Goal: Task Accomplishment & Management: Use online tool/utility

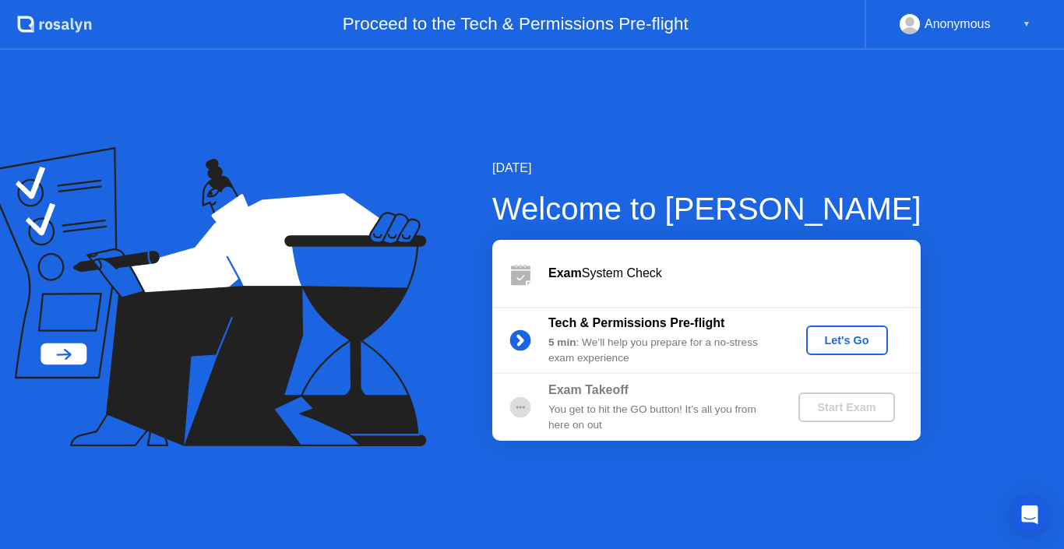
click at [589, 109] on div "[DATE] Welcome to [PERSON_NAME] Exam System Check Tech & Permissions Pre-flight…" at bounding box center [532, 299] width 1064 height 499
click at [393, 477] on div "[DATE] Welcome to [PERSON_NAME] Exam System Check Tech & Permissions Pre-flight…" at bounding box center [532, 299] width 1064 height 499
click at [477, 513] on div "[DATE] Welcome to [PERSON_NAME] Exam System Check Tech & Permissions Pre-flight…" at bounding box center [532, 299] width 1064 height 499
click at [389, 428] on icon at bounding box center [205, 296] width 442 height 299
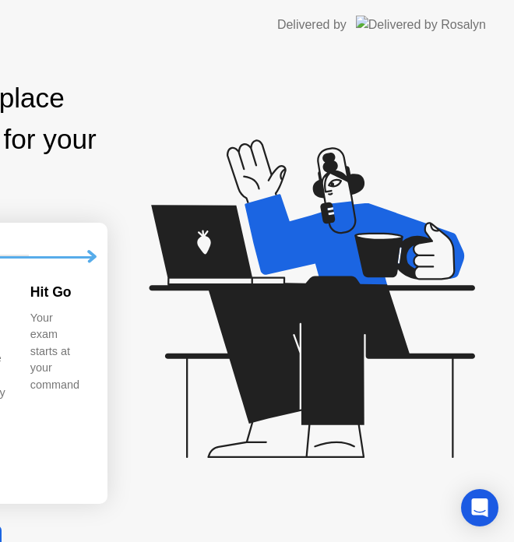
click at [382, 456] on icon at bounding box center [308, 306] width 402 height 399
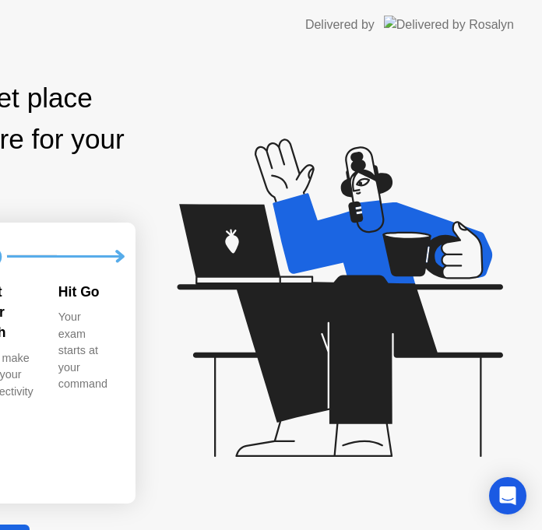
drag, startPoint x: 322, startPoint y: 58, endPoint x: 322, endPoint y: -9, distance: 66.2
click at [322, 0] on html "Delivered by Exam Pre-flight: 5 min Find a quiet place and prepare for your exa…" at bounding box center [271, 265] width 542 height 530
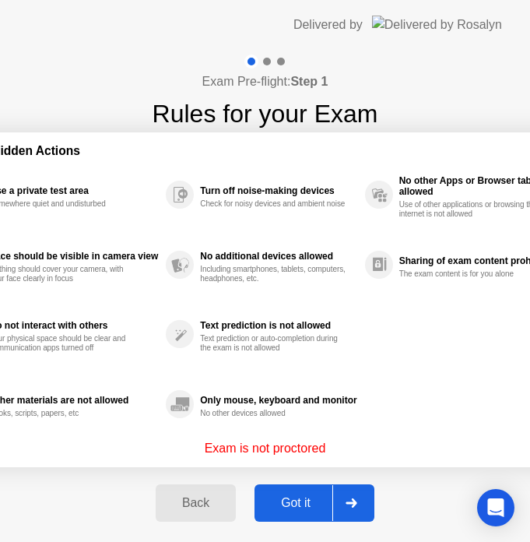
click at [311, 504] on div "Got it" at bounding box center [295, 503] width 73 height 14
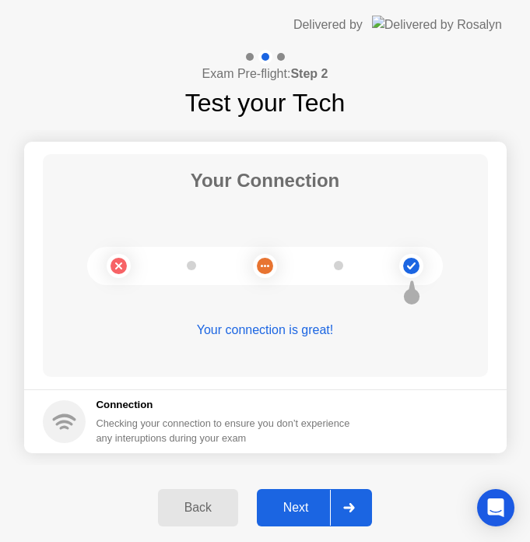
click at [298, 501] on div "Next" at bounding box center [296, 508] width 69 height 14
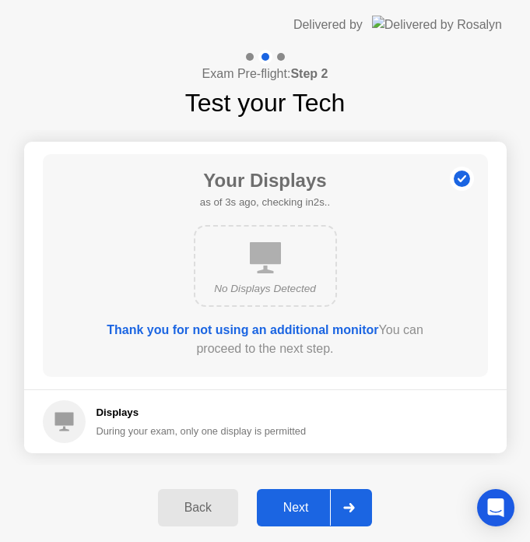
click at [298, 501] on div "Next" at bounding box center [296, 508] width 69 height 14
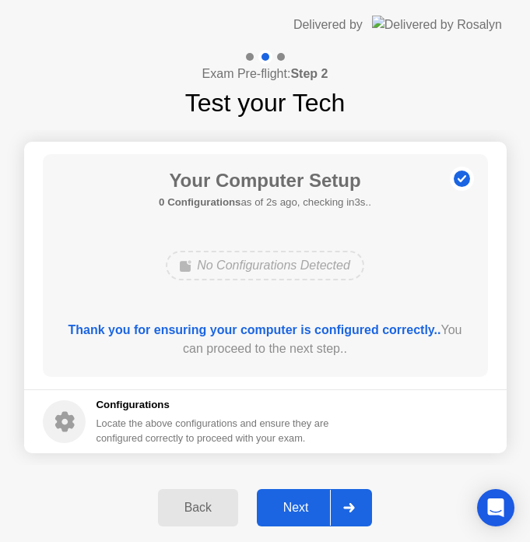
click at [312, 503] on div "Next" at bounding box center [296, 508] width 69 height 14
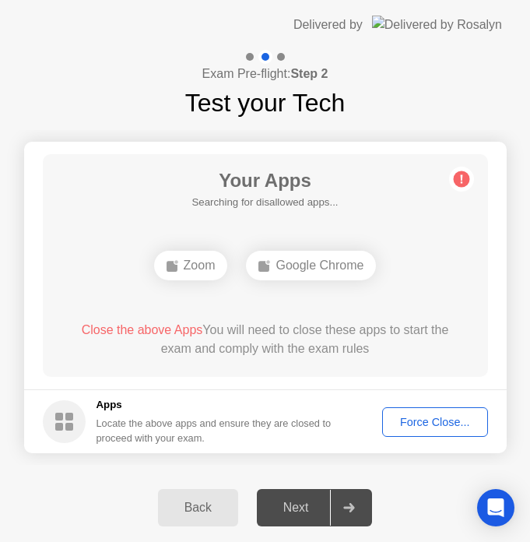
click at [352, 301] on div "Your Apps Searching for disallowed apps... Zoom Google Chrome Close the above A…" at bounding box center [266, 265] width 446 height 223
click at [397, 219] on div "Your Apps Searching for disallowed apps... Zoom Google Chrome Close the above A…" at bounding box center [266, 265] width 446 height 223
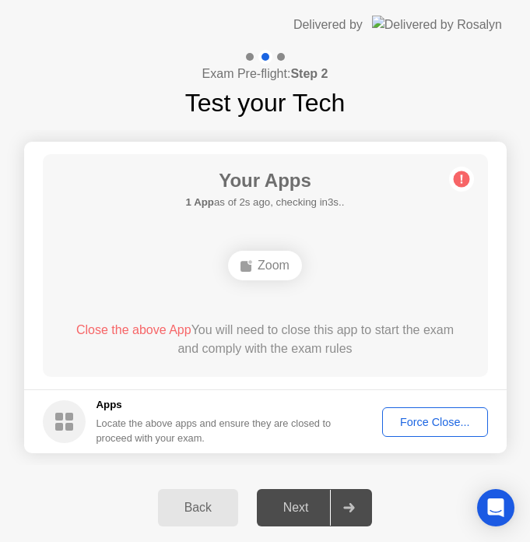
click at [433, 423] on div "Force Close..." at bounding box center [435, 422] width 95 height 12
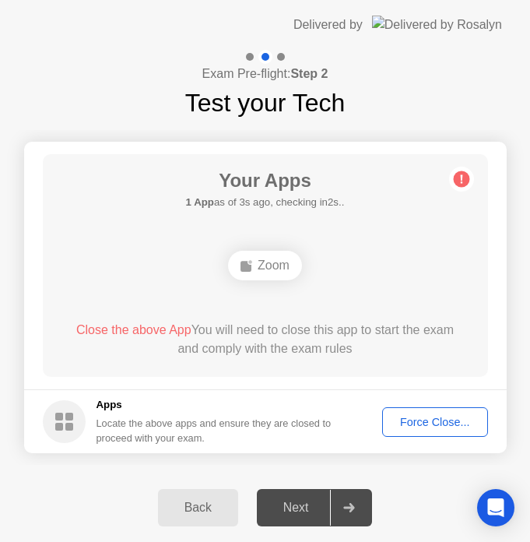
click at [174, 258] on div "Zoom" at bounding box center [265, 266] width 357 height 42
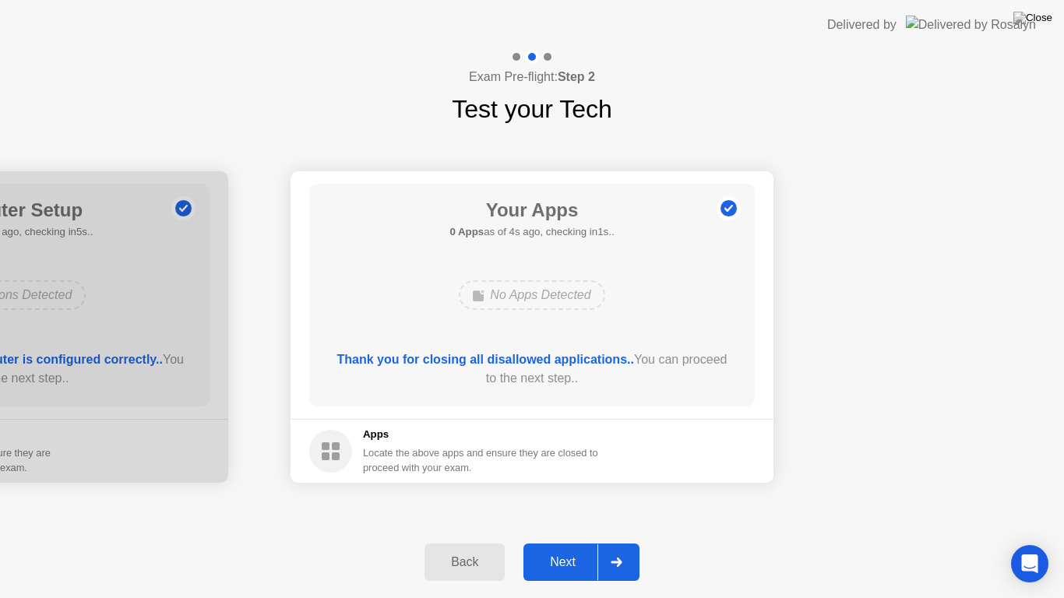
click at [590, 548] on div "Next" at bounding box center [562, 562] width 69 height 14
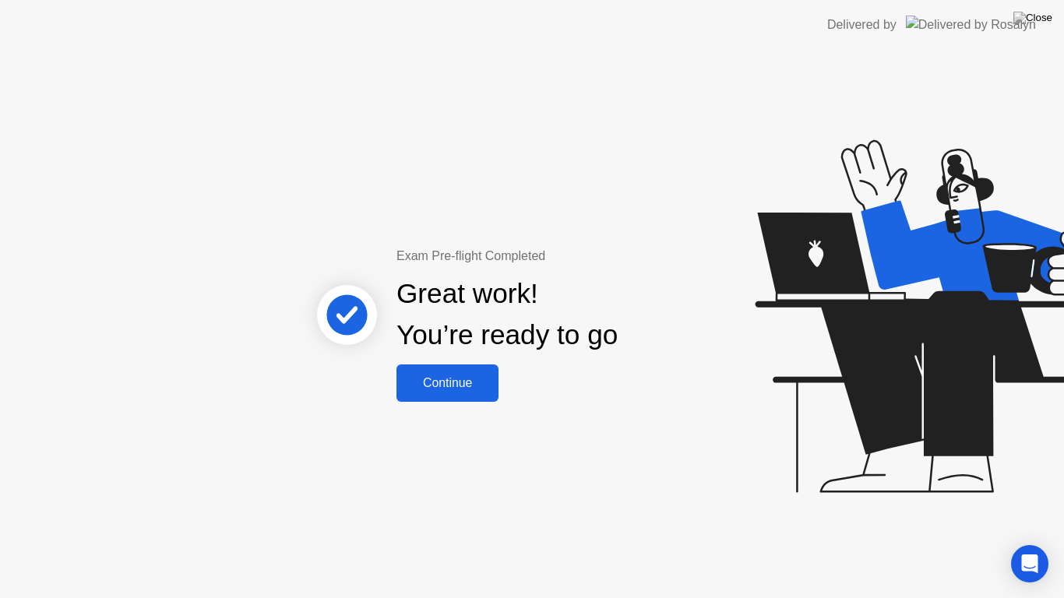
click at [444, 382] on div "Continue" at bounding box center [447, 383] width 93 height 14
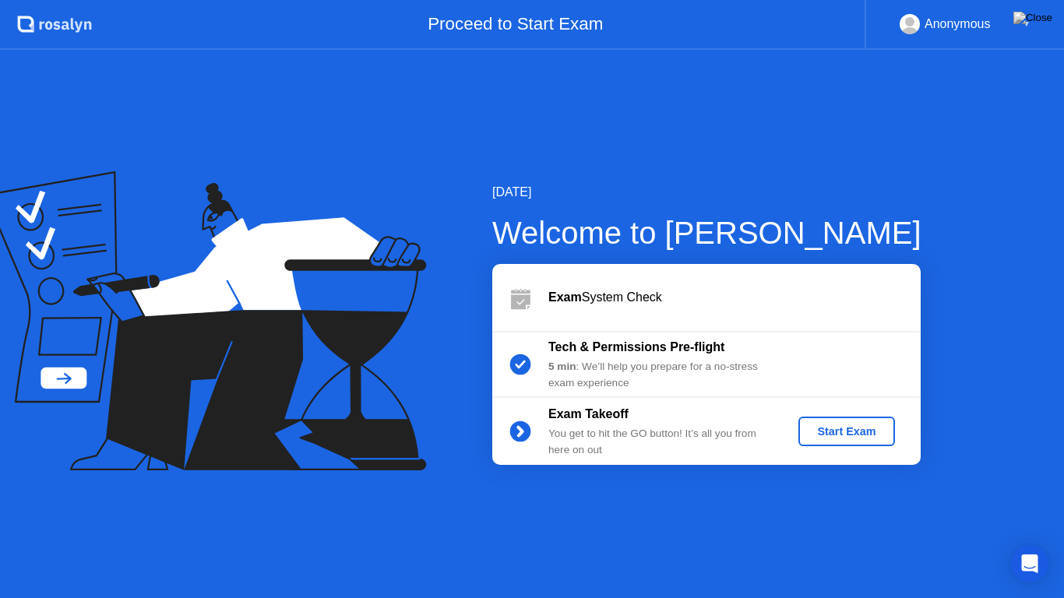
click at [834, 433] on div "Start Exam" at bounding box center [846, 431] width 83 height 12
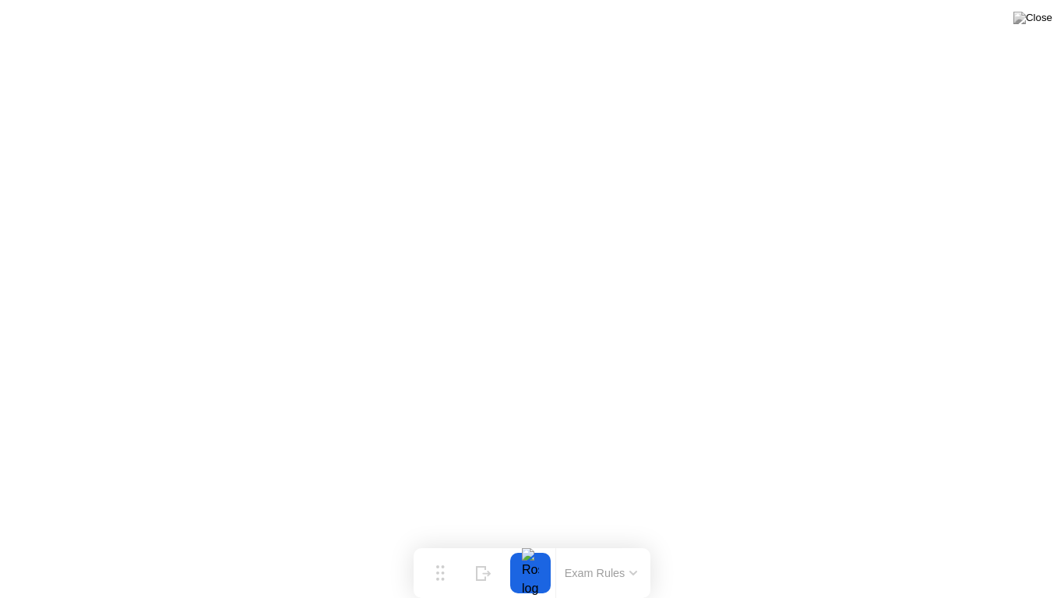
click at [535, 548] on div at bounding box center [530, 573] width 33 height 41
click at [604, 548] on button "Exam Rules" at bounding box center [601, 573] width 83 height 14
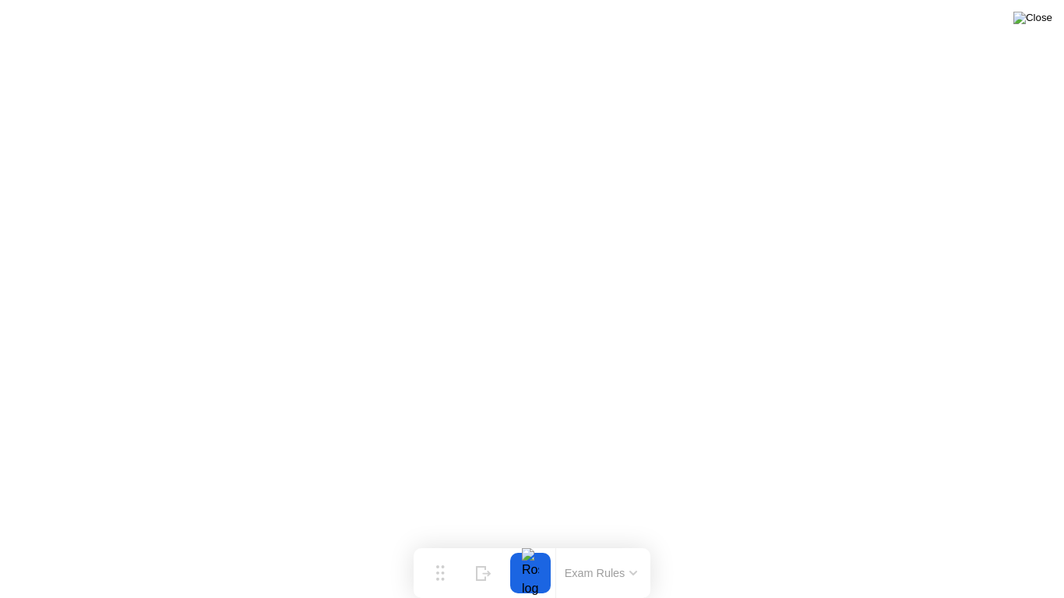
click at [1040, 24] on img at bounding box center [1032, 18] width 39 height 12
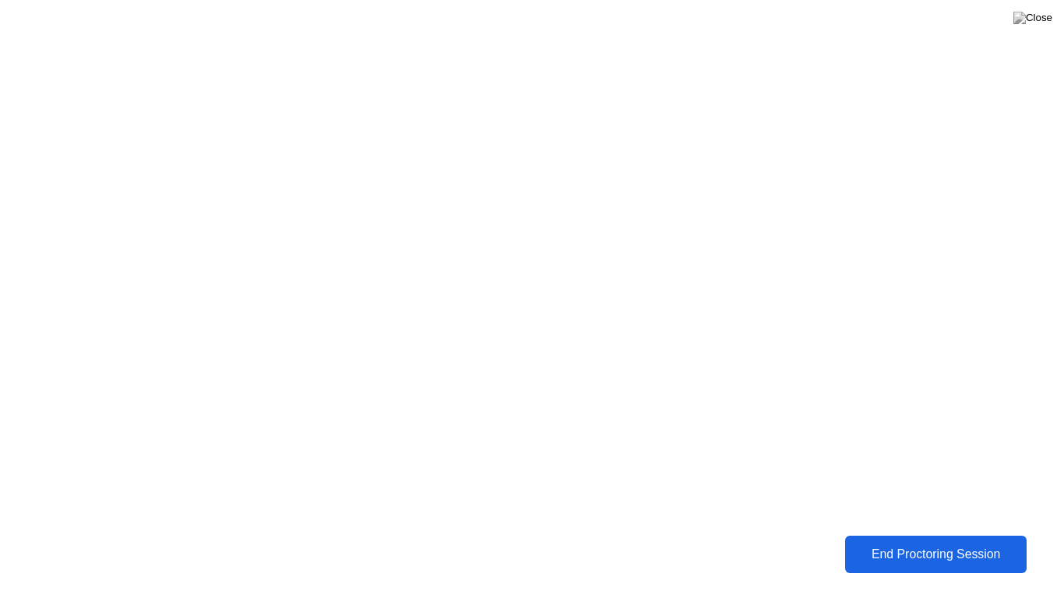
click at [905, 548] on div "End Proctoring Session" at bounding box center [936, 555] width 172 height 14
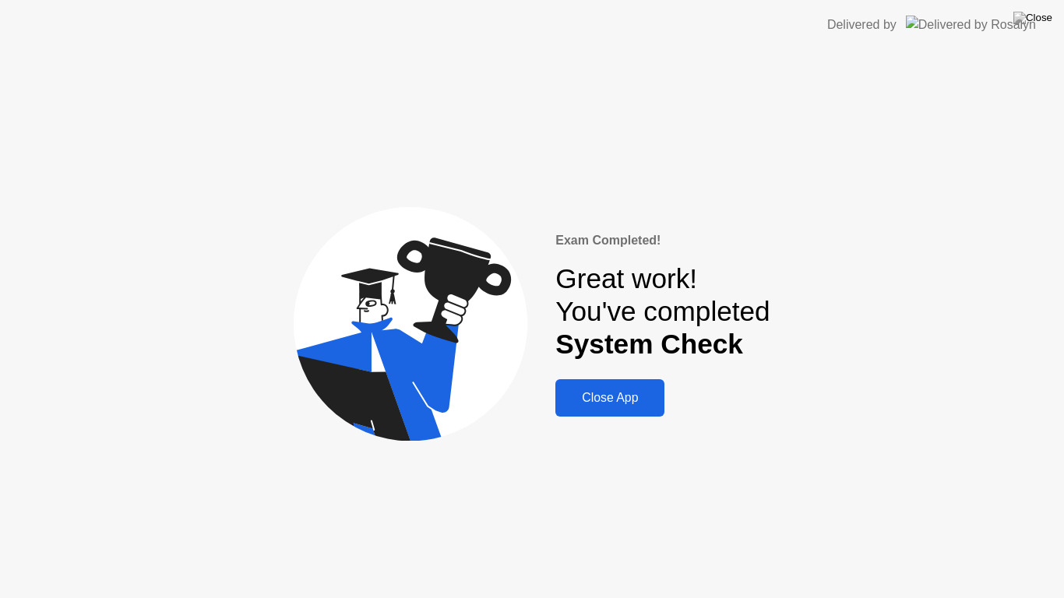
click at [631, 400] on div "Close App" at bounding box center [610, 398] width 100 height 14
